Goal: Task Accomplishment & Management: Use online tool/utility

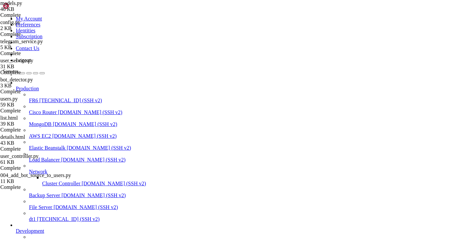
scroll to position [5, 0]
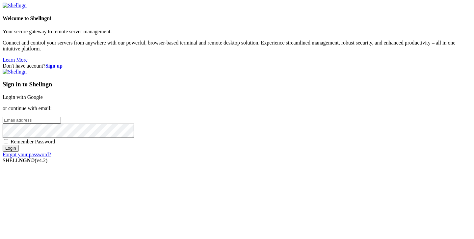
click at [43, 94] on link "Login with Google" at bounding box center [23, 97] width 40 height 6
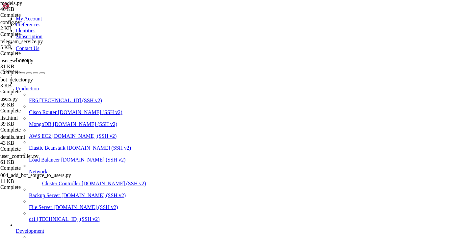
type input "/var/service/batya_vpn_bot/assets"
